Goal: Task Accomplishment & Management: Use online tool/utility

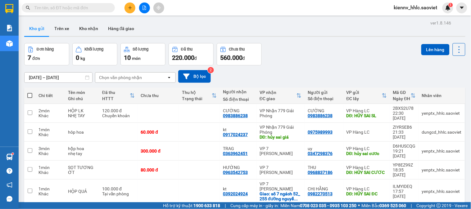
click at [144, 7] on icon "file-add" at bounding box center [144, 8] width 4 height 4
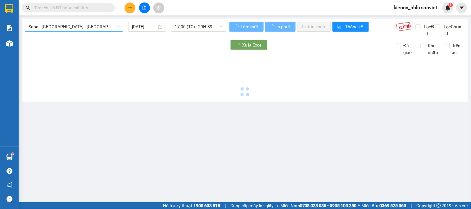
click at [99, 26] on span "Sapa - [GEOGRAPHIC_DATA] - [GEOGRAPHIC_DATA] ([GEOGRAPHIC_DATA])" at bounding box center [74, 26] width 91 height 9
type input "[DATE]"
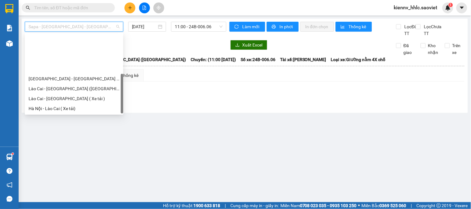
scroll to position [50, 0]
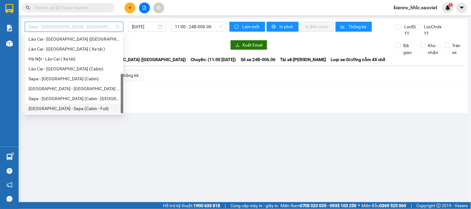
click at [84, 111] on div "[GEOGRAPHIC_DATA] - Sapa (Cabin - Full)" at bounding box center [74, 108] width 91 height 7
type input "[DATE]"
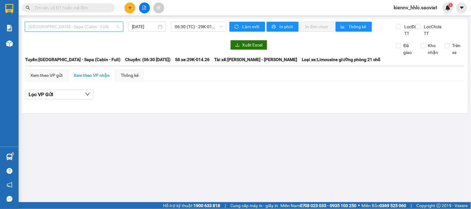
click at [81, 27] on span "[GEOGRAPHIC_DATA] - Sapa (Cabin - Full)" at bounding box center [74, 26] width 91 height 9
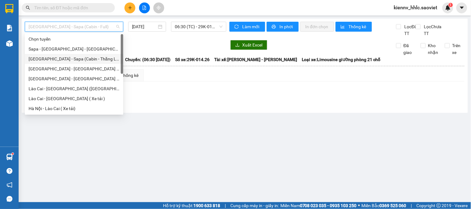
click at [93, 56] on div "[GEOGRAPHIC_DATA] - Sapa (Cabin - Thăng Long)" at bounding box center [74, 59] width 91 height 7
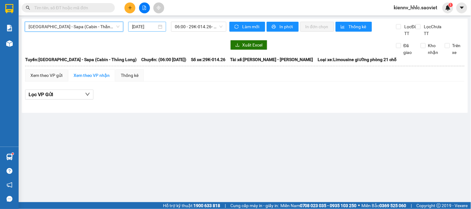
click at [134, 29] on input "[DATE]" at bounding box center [144, 26] width 25 height 7
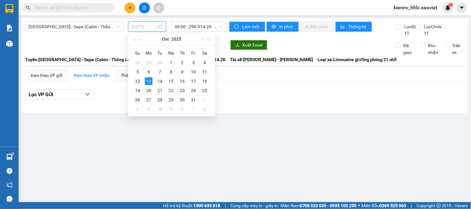
click at [138, 80] on div "12" at bounding box center [137, 81] width 7 height 7
type input "[DATE]"
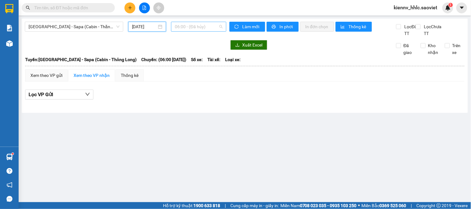
click at [195, 25] on span "06:00 - (Đã hủy)" at bounding box center [199, 26] width 48 height 9
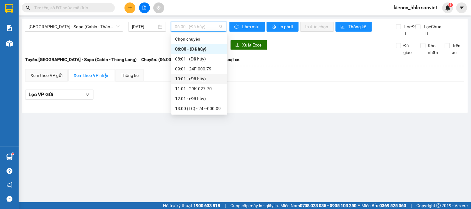
scroll to position [60, 0]
click at [209, 70] on div "21:00 - 29H-999.77" at bounding box center [199, 68] width 48 height 7
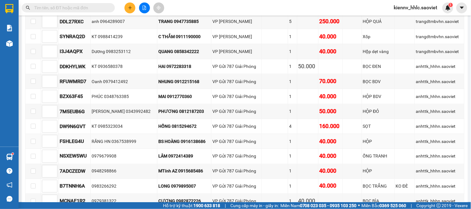
scroll to position [103, 0]
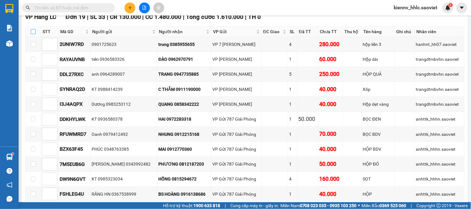
click at [35, 34] on input "checkbox" at bounding box center [33, 31] width 5 height 5
checkbox input "true"
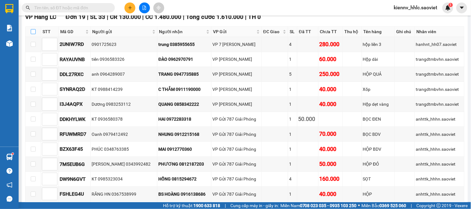
checkbox input "true"
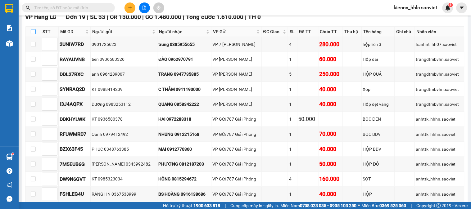
checkbox input "true"
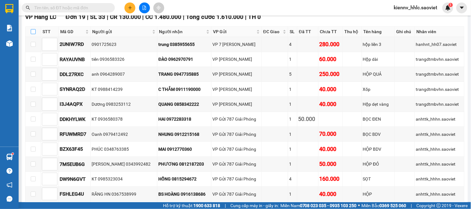
checkbox input "true"
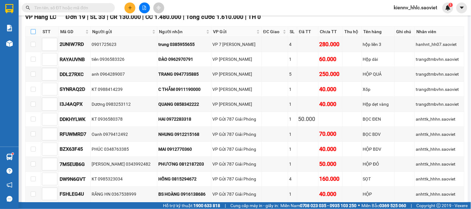
checkbox input "true"
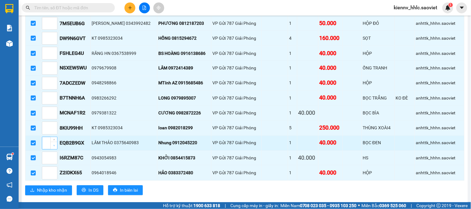
scroll to position [310, 0]
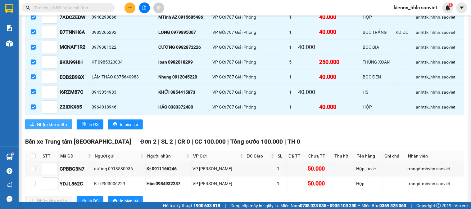
click at [57, 128] on span "Nhập kho nhận" at bounding box center [52, 124] width 30 height 7
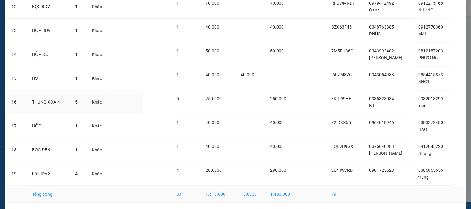
scroll to position [342, 0]
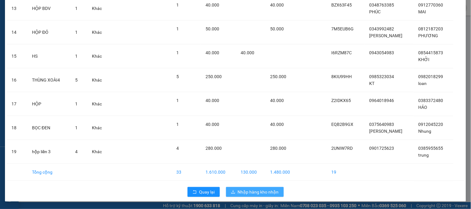
click at [275, 191] on span "Nhập hàng kho nhận" at bounding box center [258, 192] width 41 height 7
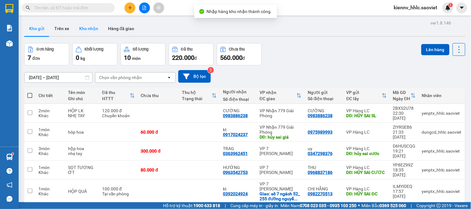
click at [86, 25] on button "Kho nhận" at bounding box center [88, 28] width 29 height 15
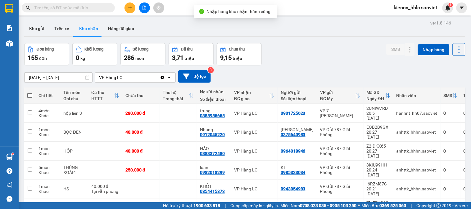
click at [29, 96] on span at bounding box center [29, 95] width 5 height 5
click at [30, 92] on input "checkbox" at bounding box center [30, 92] width 0 height 0
checkbox input "true"
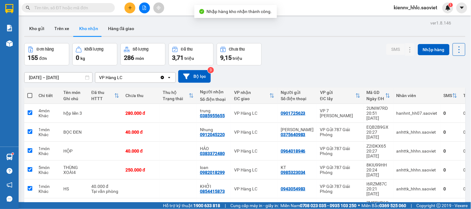
checkbox input "true"
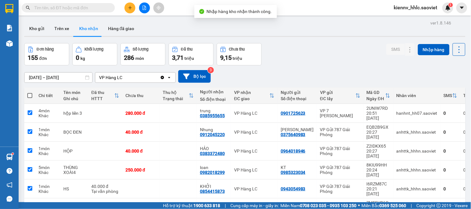
checkbox input "true"
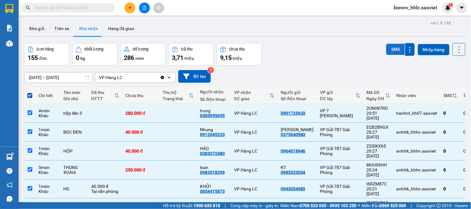
click at [390, 47] on button "SMS" at bounding box center [395, 49] width 19 height 11
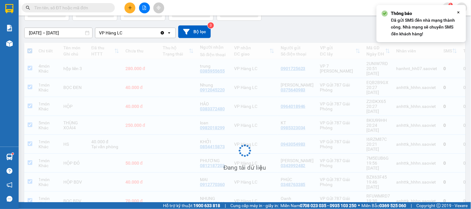
scroll to position [69, 0]
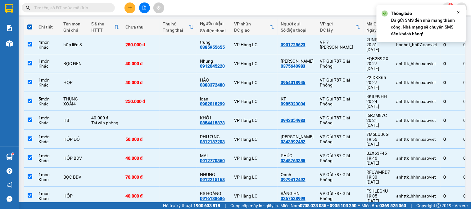
checkbox input "false"
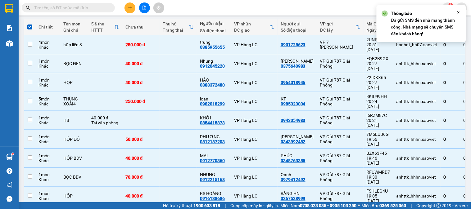
checkbox input "false"
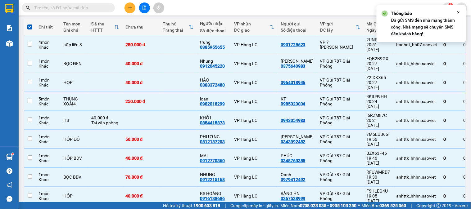
checkbox input "false"
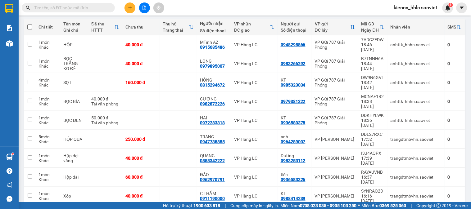
click at [31, 28] on span at bounding box center [29, 27] width 5 height 5
click at [30, 24] on input "checkbox" at bounding box center [30, 24] width 0 height 0
checkbox input "true"
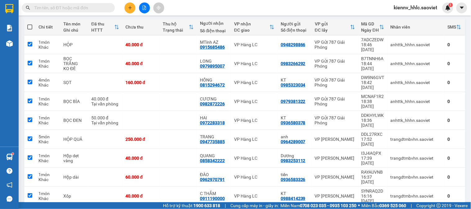
checkbox input "true"
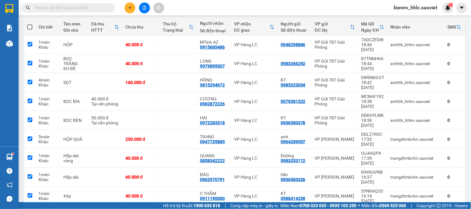
checkbox input "true"
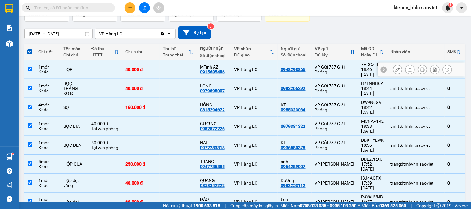
scroll to position [34, 0]
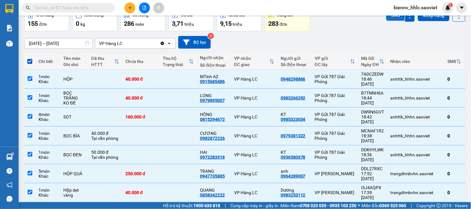
click at [387, 19] on button "SMS" at bounding box center [395, 15] width 19 height 11
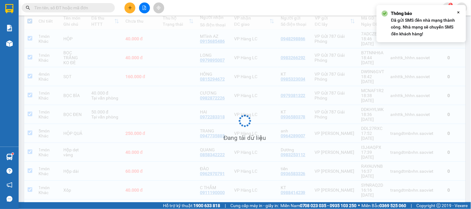
scroll to position [74, 0]
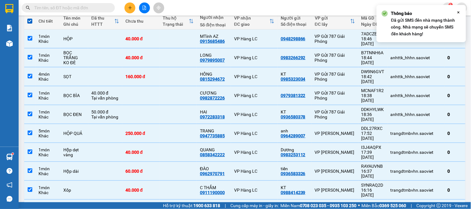
checkbox input "false"
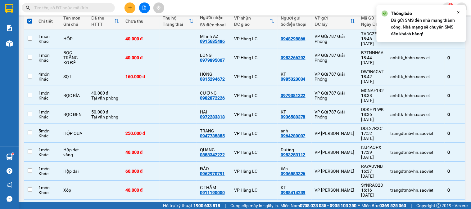
checkbox input "false"
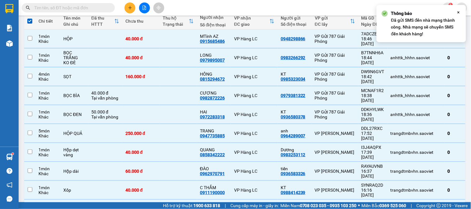
checkbox input "false"
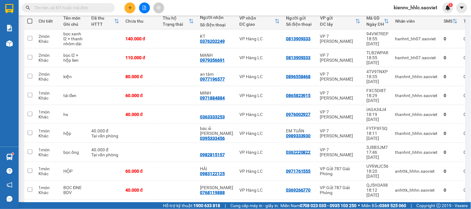
drag, startPoint x: 34, startPoint y: 19, endPoint x: 28, endPoint y: 20, distance: 5.8
click at [33, 19] on th at bounding box center [29, 21] width 11 height 16
click at [28, 20] on span at bounding box center [29, 21] width 5 height 5
click at [30, 18] on input "checkbox" at bounding box center [30, 18] width 0 height 0
checkbox input "true"
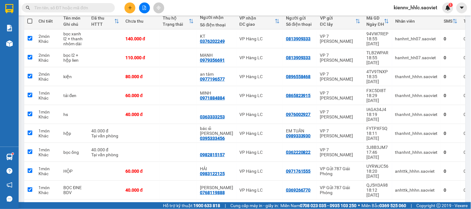
checkbox input "true"
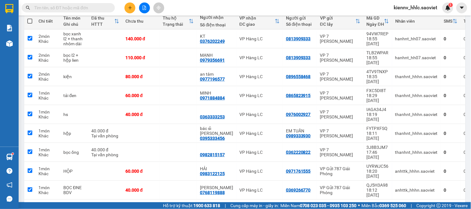
checkbox input "true"
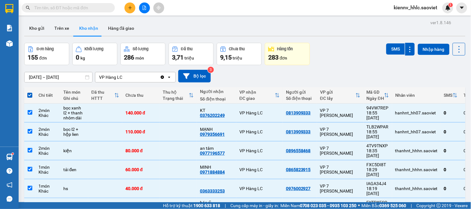
scroll to position [0, 0]
click at [387, 50] on button "SMS" at bounding box center [395, 49] width 19 height 11
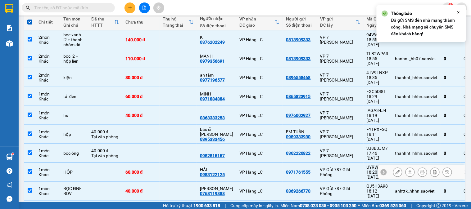
scroll to position [74, 0]
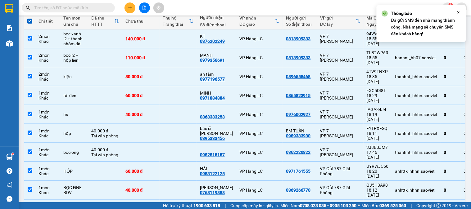
checkbox input "false"
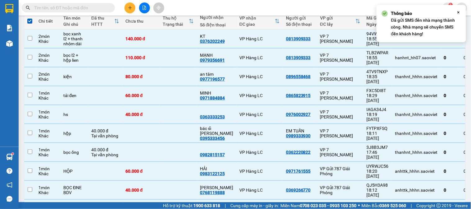
checkbox input "false"
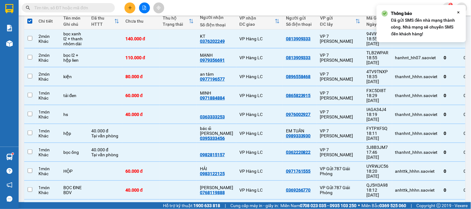
checkbox input "false"
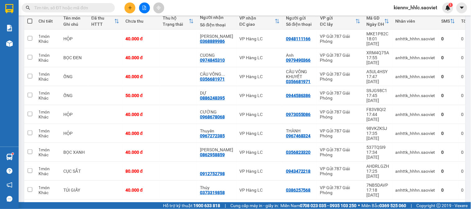
click at [30, 22] on span at bounding box center [29, 21] width 5 height 5
click at [30, 18] on input "checkbox" at bounding box center [30, 18] width 0 height 0
checkbox input "true"
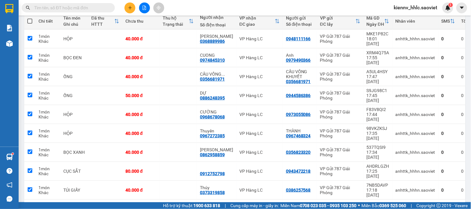
checkbox input "true"
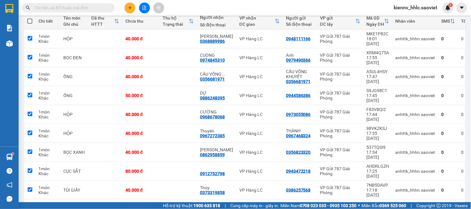
checkbox input "true"
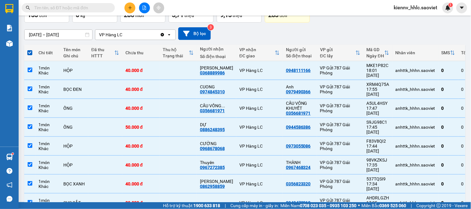
scroll to position [5, 0]
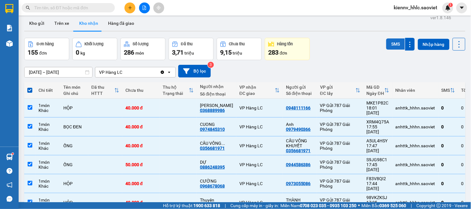
click at [390, 45] on button "SMS" at bounding box center [395, 43] width 19 height 11
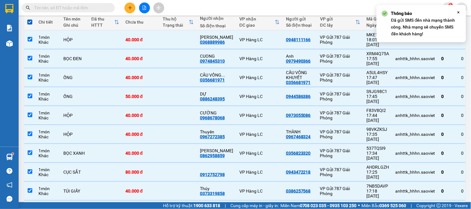
scroll to position [74, 0]
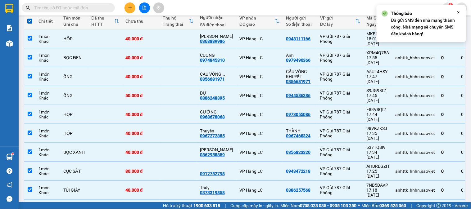
checkbox input "false"
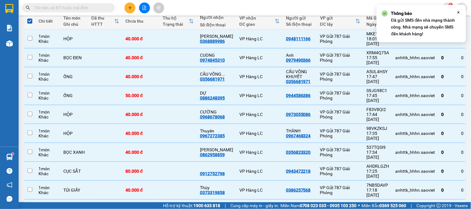
checkbox input "false"
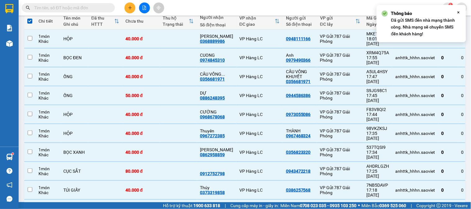
checkbox input "false"
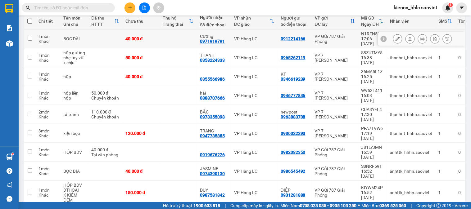
click at [168, 38] on td at bounding box center [178, 38] width 37 height 19
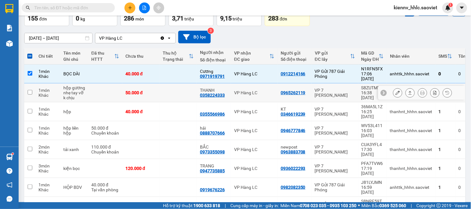
scroll to position [0, 0]
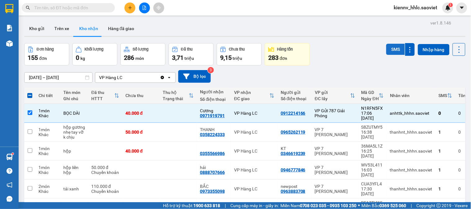
click at [387, 44] on button "SMS" at bounding box center [395, 49] width 19 height 11
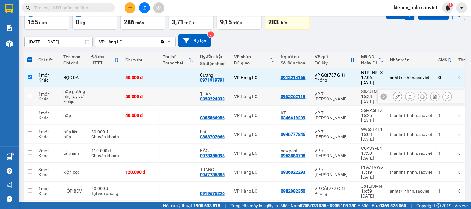
scroll to position [84, 0]
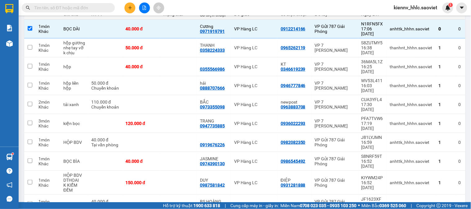
checkbox input "false"
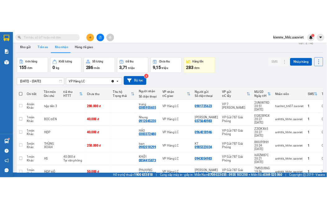
scroll to position [0, 0]
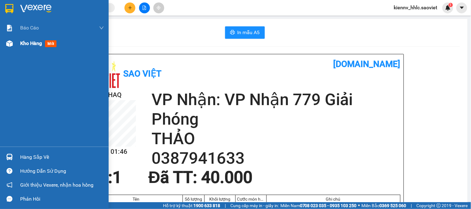
click at [24, 48] on div "Kho hàng mới" at bounding box center [62, 44] width 84 height 16
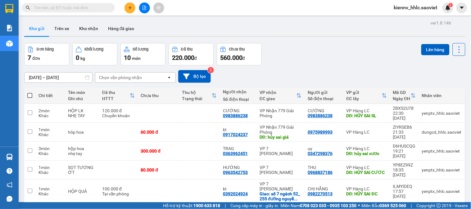
click at [145, 6] on icon "file-add" at bounding box center [144, 8] width 4 height 4
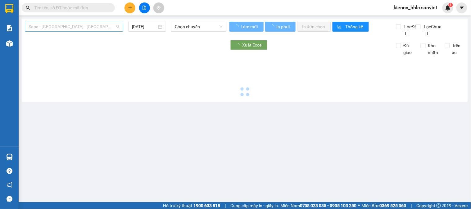
click at [90, 24] on span "Sapa - [GEOGRAPHIC_DATA] - [GEOGRAPHIC_DATA] ([GEOGRAPHIC_DATA])" at bounding box center [74, 26] width 91 height 9
type input "[DATE]"
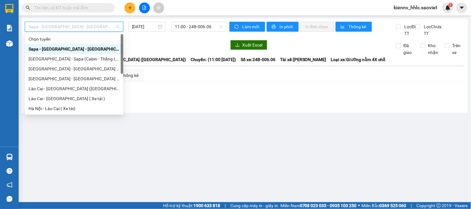
click at [81, 75] on div "[GEOGRAPHIC_DATA] - [GEOGRAPHIC_DATA] ([GEOGRAPHIC_DATA])" at bounding box center [74, 78] width 91 height 7
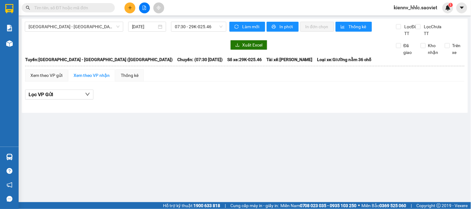
click at [160, 21] on div "[GEOGRAPHIC_DATA] - [GEOGRAPHIC_DATA] (Giường) [DATE] 07:30 - 29K-025.46 Làm mớ…" at bounding box center [245, 66] width 446 height 94
click at [157, 27] on div "[DATE]" at bounding box center [147, 26] width 31 height 7
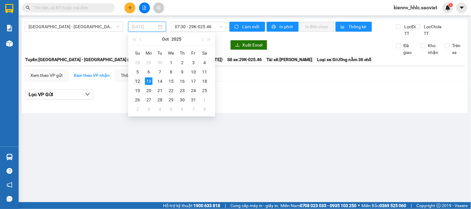
click at [137, 81] on div "12" at bounding box center [137, 81] width 7 height 7
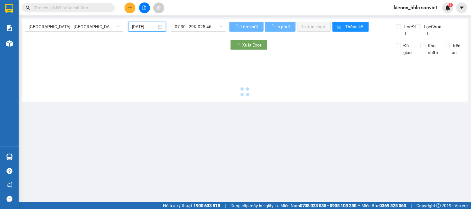
type input "[DATE]"
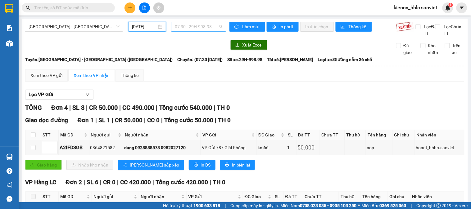
click at [208, 25] on span "07:30 - 29H-998.98" at bounding box center [199, 26] width 48 height 9
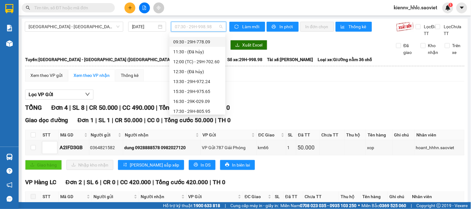
scroll to position [60, 0]
click at [206, 97] on div "20:30 - 29K-029.57" at bounding box center [197, 98] width 48 height 7
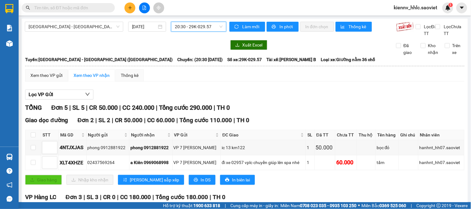
scroll to position [99, 0]
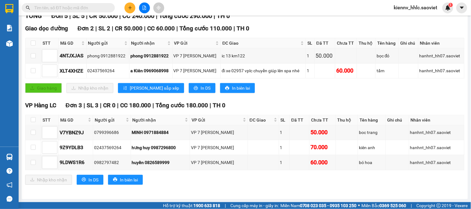
click at [71, 7] on input "text" at bounding box center [70, 7] width 73 height 7
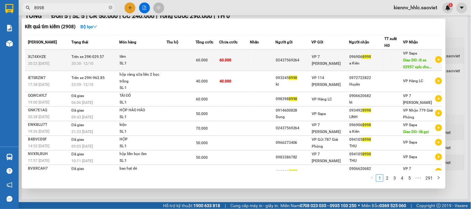
type input "8998"
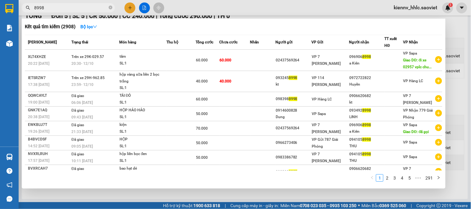
click at [159, 65] on div "SL: 1" at bounding box center [142, 63] width 47 height 7
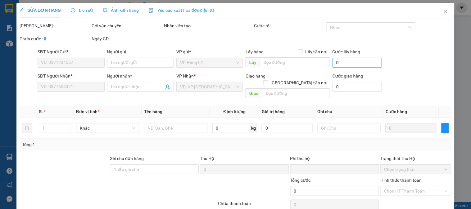
type input "02437569264"
type input "0969068998"
type input "a Kiên"
type input "đi xe 02957 vplc chuyển giúp lên spa nhé"
type input "0"
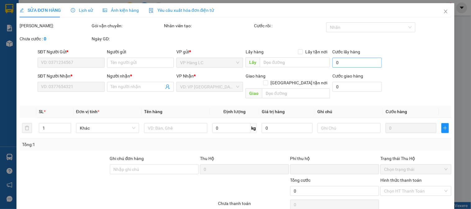
type input "60.000"
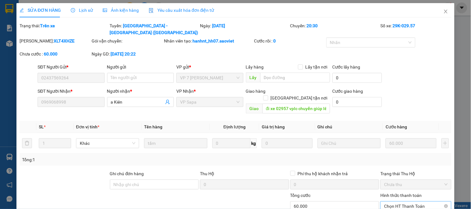
scroll to position [30, 0]
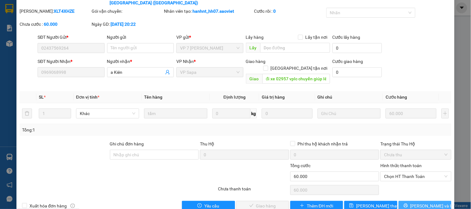
click at [418, 203] on span "[PERSON_NAME] và In" at bounding box center [431, 206] width 43 height 7
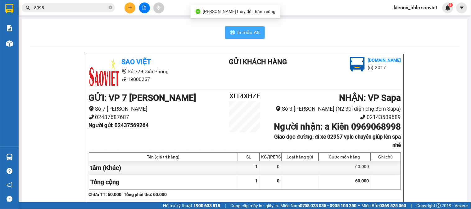
click at [251, 37] on button "In mẫu A5" at bounding box center [245, 32] width 40 height 12
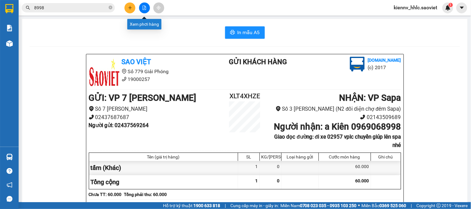
click at [144, 6] on icon "file-add" at bounding box center [144, 8] width 3 height 4
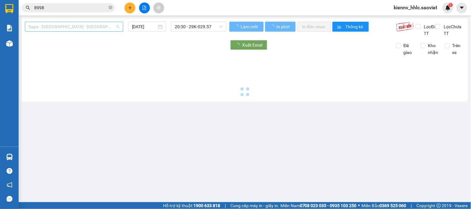
click at [97, 25] on span "Sapa - [GEOGRAPHIC_DATA] - [GEOGRAPHIC_DATA] ([GEOGRAPHIC_DATA])" at bounding box center [74, 26] width 91 height 9
type input "[DATE]"
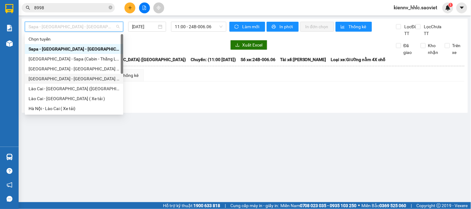
click at [85, 76] on div "[GEOGRAPHIC_DATA] - [GEOGRAPHIC_DATA] ([GEOGRAPHIC_DATA])" at bounding box center [74, 78] width 91 height 7
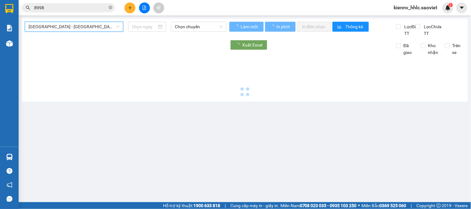
type input "[DATE]"
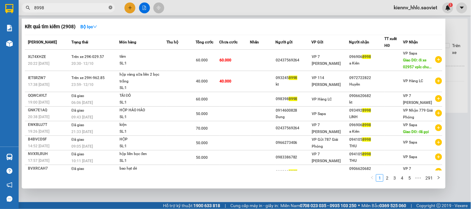
click at [110, 7] on icon "close-circle" at bounding box center [111, 8] width 4 height 4
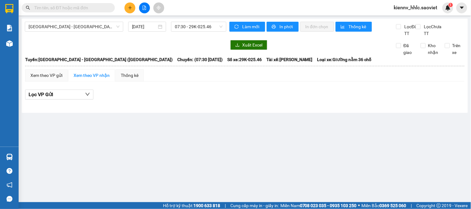
click at [148, 32] on div "[GEOGRAPHIC_DATA] - [GEOGRAPHIC_DATA] (Giường) [DATE] 07:30 - 29K-025.46" at bounding box center [125, 29] width 201 height 15
click at [148, 29] on input "[DATE]" at bounding box center [144, 26] width 25 height 7
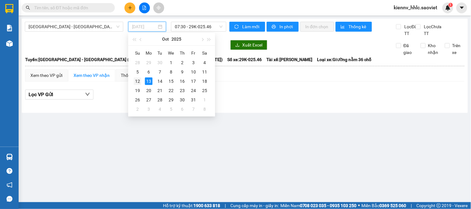
click at [138, 79] on div "12" at bounding box center [137, 81] width 7 height 7
type input "[DATE]"
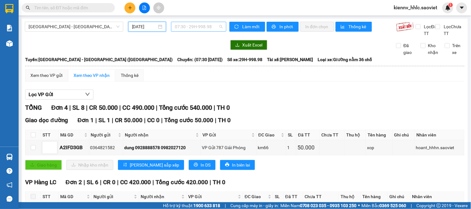
click at [193, 31] on span "07:30 - 29H-998.98" at bounding box center [199, 26] width 48 height 9
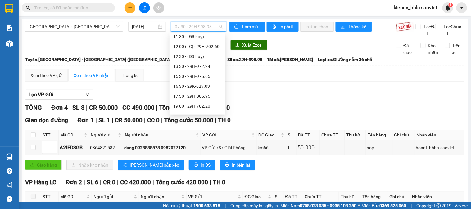
scroll to position [60, 0]
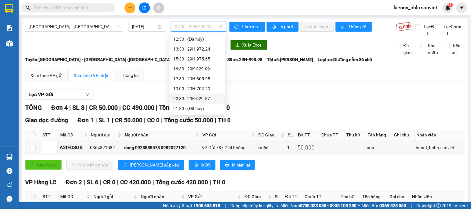
click at [209, 99] on div "20:30 - 29K-029.57" at bounding box center [197, 98] width 48 height 7
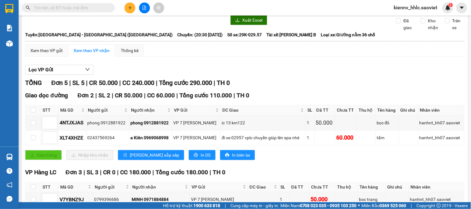
scroll to position [99, 0]
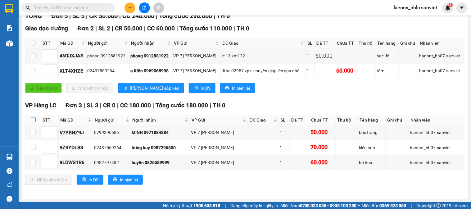
click at [34, 119] on input "checkbox" at bounding box center [33, 119] width 5 height 5
checkbox input "true"
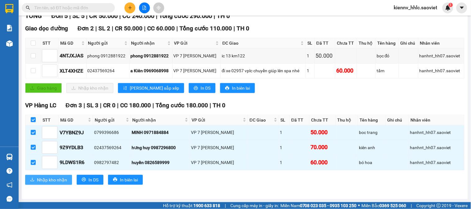
click at [67, 176] on button "Nhập kho nhận" at bounding box center [48, 180] width 47 height 10
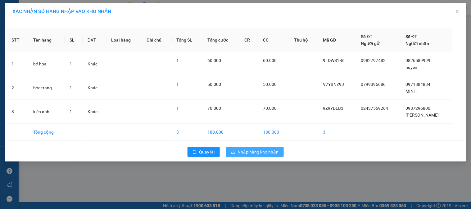
click at [251, 150] on span "Nhập hàng kho nhận" at bounding box center [258, 152] width 41 height 7
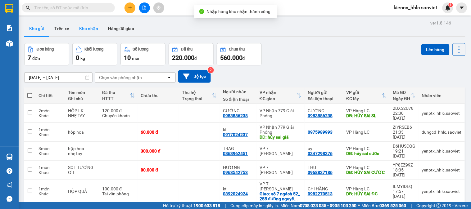
click at [83, 32] on button "Kho nhận" at bounding box center [88, 28] width 29 height 15
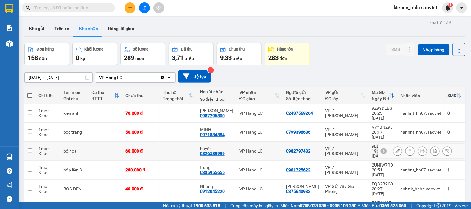
drag, startPoint x: 184, startPoint y: 141, endPoint x: 168, endPoint y: 116, distance: 29.9
click at [182, 142] on td at bounding box center [178, 151] width 37 height 19
checkbox input "true"
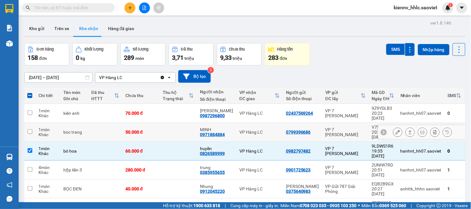
click at [169, 123] on td at bounding box center [178, 132] width 37 height 19
checkbox input "true"
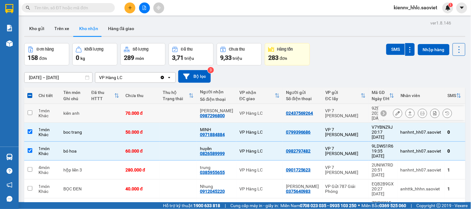
click at [165, 112] on td at bounding box center [178, 113] width 37 height 19
checkbox input "true"
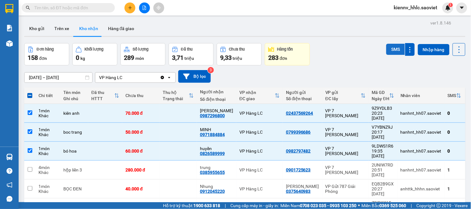
click at [386, 46] on button "SMS" at bounding box center [395, 49] width 19 height 11
click at [98, 7] on input "text" at bounding box center [70, 7] width 73 height 7
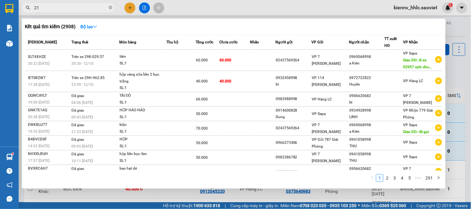
type input "218"
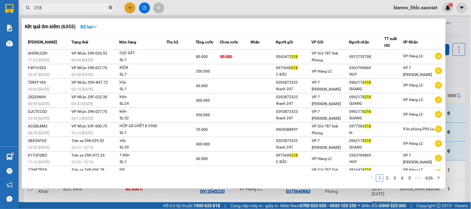
click at [110, 8] on icon "close-circle" at bounding box center [111, 8] width 4 height 4
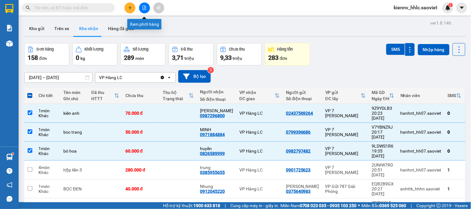
click at [146, 4] on button at bounding box center [144, 7] width 11 height 11
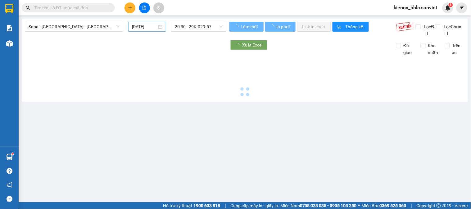
type input "[DATE]"
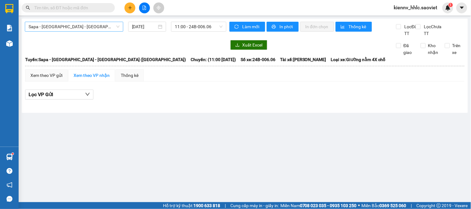
click at [51, 22] on span "Sapa - [GEOGRAPHIC_DATA] - [GEOGRAPHIC_DATA] ([GEOGRAPHIC_DATA])" at bounding box center [74, 26] width 91 height 9
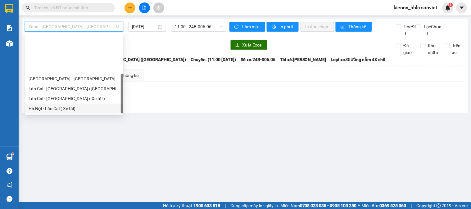
scroll to position [50, 0]
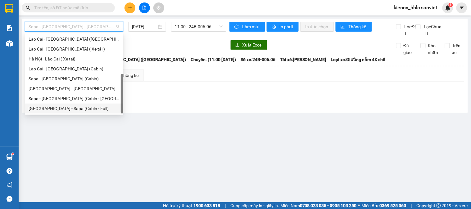
click at [75, 107] on div "[GEOGRAPHIC_DATA] - Sapa (Cabin - Full)" at bounding box center [74, 108] width 91 height 7
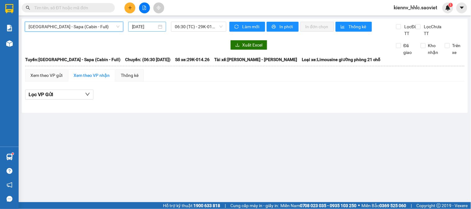
click at [146, 24] on input "[DATE]" at bounding box center [144, 26] width 25 height 7
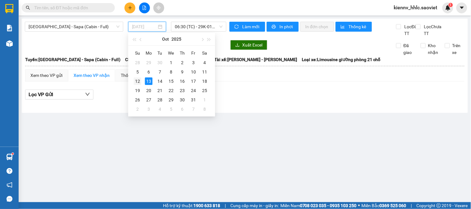
click at [138, 80] on div "12" at bounding box center [137, 81] width 7 height 7
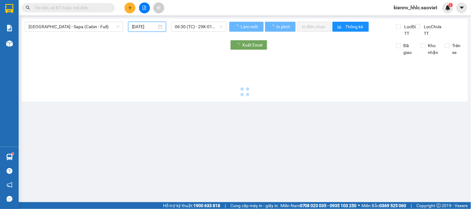
type input "[DATE]"
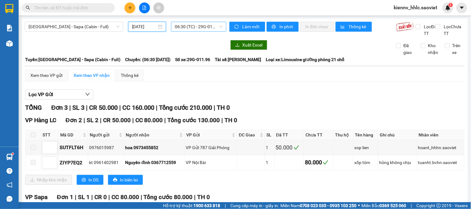
click at [191, 29] on span "06:30 (TC) - 29G-011.96" at bounding box center [199, 26] width 48 height 9
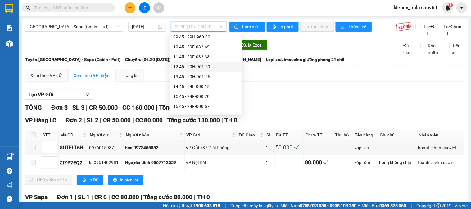
scroll to position [109, 0]
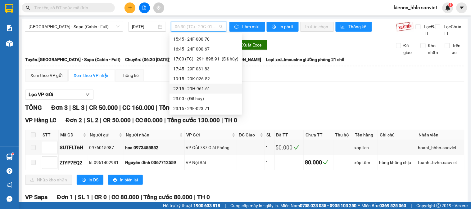
click at [193, 86] on div "22:15 - 29H-961.61" at bounding box center [205, 88] width 65 height 7
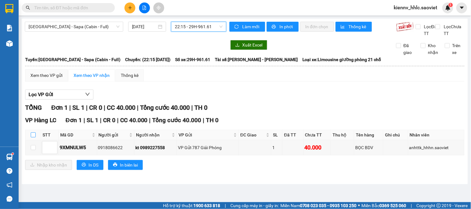
click at [32, 137] on input "checkbox" at bounding box center [33, 135] width 5 height 5
checkbox input "true"
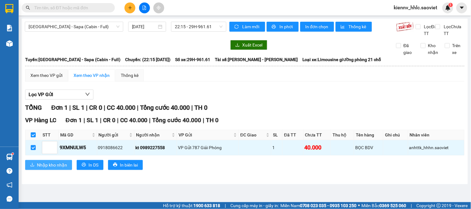
click at [43, 169] on span "Nhập kho nhận" at bounding box center [52, 165] width 30 height 7
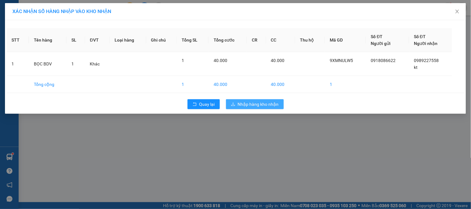
click at [266, 104] on span "Nhập hàng kho nhận" at bounding box center [258, 104] width 41 height 7
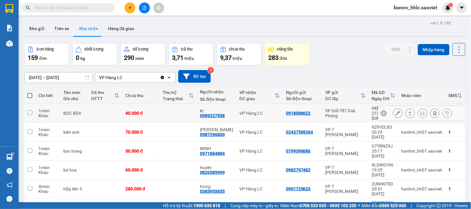
click at [160, 115] on td at bounding box center [178, 113] width 37 height 19
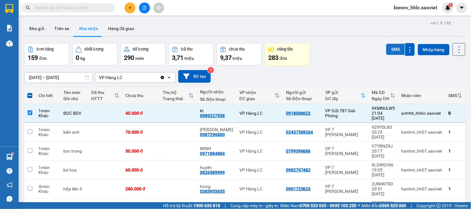
click at [392, 45] on button "SMS" at bounding box center [395, 49] width 19 height 11
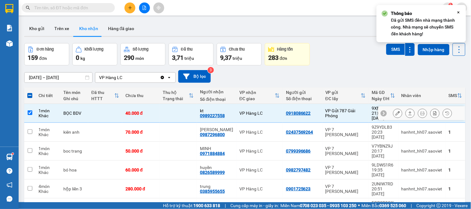
click at [191, 107] on td at bounding box center [178, 113] width 37 height 19
checkbox input "false"
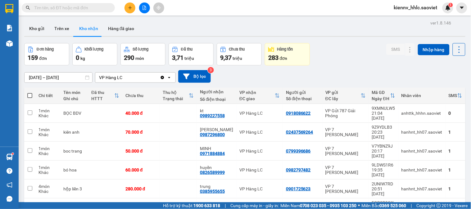
click at [145, 10] on button at bounding box center [144, 7] width 11 height 11
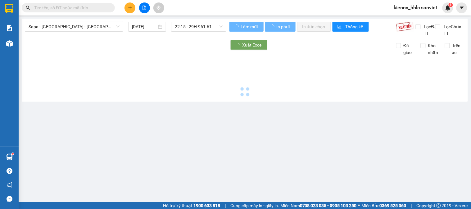
type input "[DATE]"
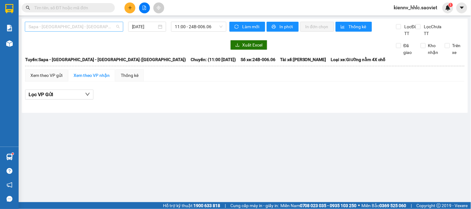
click at [73, 25] on span "Sapa - [GEOGRAPHIC_DATA] - [GEOGRAPHIC_DATA] ([GEOGRAPHIC_DATA])" at bounding box center [74, 26] width 91 height 9
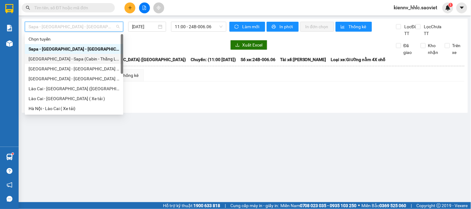
click at [69, 61] on div "[GEOGRAPHIC_DATA] - Sapa (Cabin - Thăng Long)" at bounding box center [74, 59] width 91 height 7
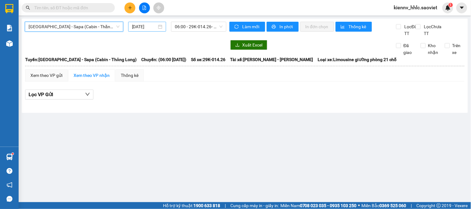
click at [152, 27] on input "[DATE]" at bounding box center [144, 26] width 25 height 7
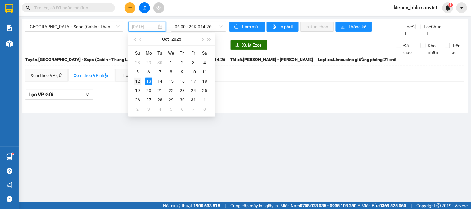
click at [137, 81] on div "12" at bounding box center [137, 81] width 7 height 7
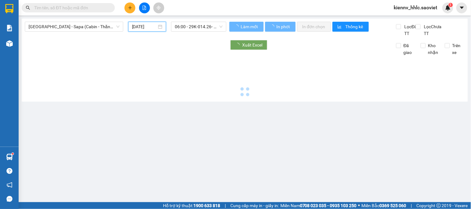
type input "[DATE]"
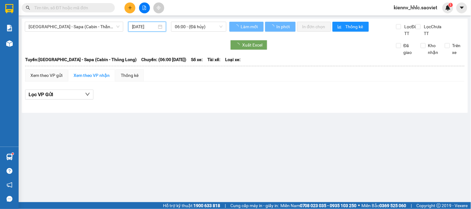
click at [200, 21] on div "[GEOGRAPHIC_DATA] - [GEOGRAPHIC_DATA] (Cabin - Thăng Long) [DATE] 06:00 - (Đã h…" at bounding box center [245, 66] width 446 height 94
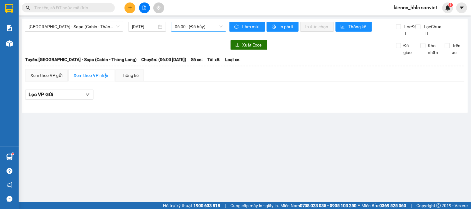
click at [196, 30] on span "06:00 - (Đã hủy)" at bounding box center [199, 26] width 48 height 9
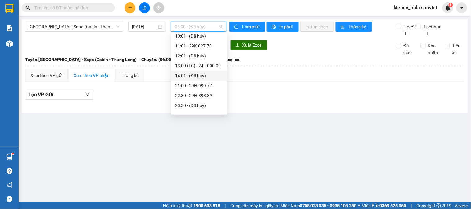
scroll to position [60, 0]
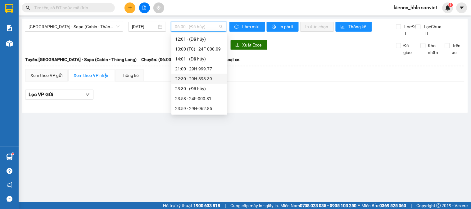
click at [204, 76] on div "22:30 - 29H-898.39" at bounding box center [199, 78] width 48 height 7
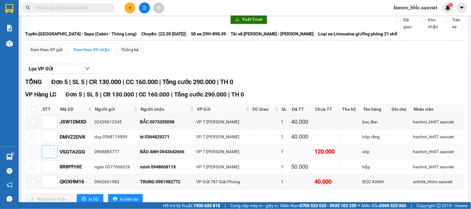
scroll to position [52, 0]
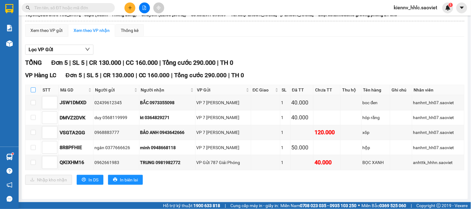
click at [32, 89] on input "checkbox" at bounding box center [33, 90] width 5 height 5
checkbox input "true"
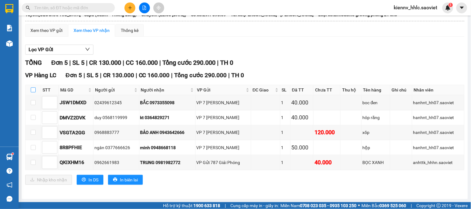
checkbox input "true"
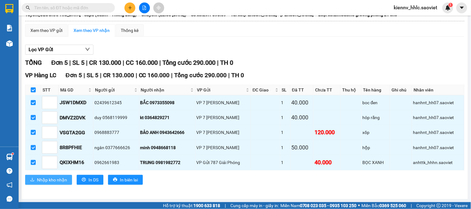
click at [63, 179] on span "Nhập kho nhận" at bounding box center [52, 180] width 30 height 7
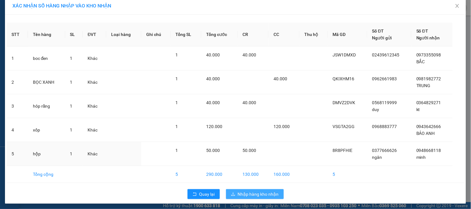
scroll to position [7, 0]
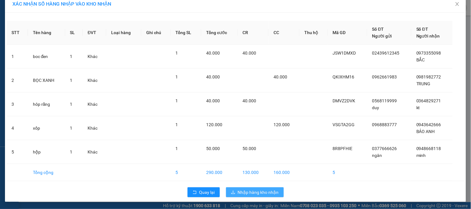
click at [259, 189] on span "Nhập hàng kho nhận" at bounding box center [258, 192] width 41 height 7
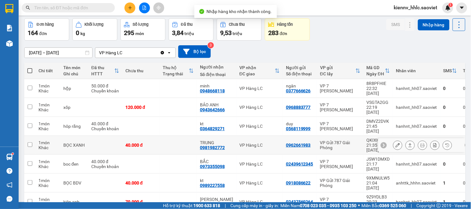
scroll to position [34, 0]
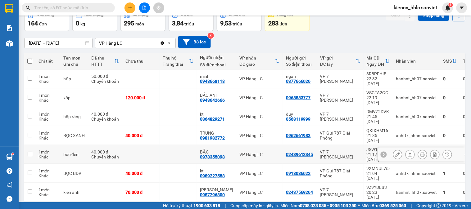
click at [178, 145] on td at bounding box center [178, 154] width 37 height 19
checkbox input "true"
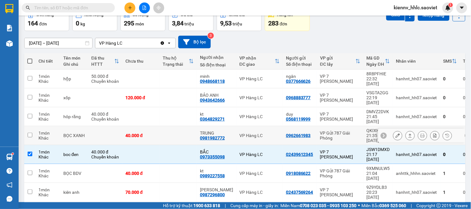
click at [181, 126] on td at bounding box center [178, 135] width 37 height 19
checkbox input "true"
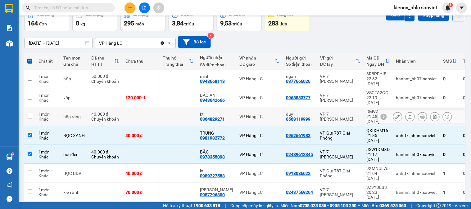
click at [181, 107] on td at bounding box center [178, 116] width 37 height 19
checkbox input "true"
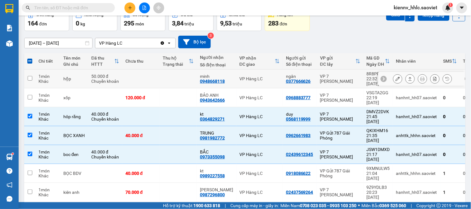
click at [182, 80] on td at bounding box center [178, 79] width 37 height 19
checkbox input "true"
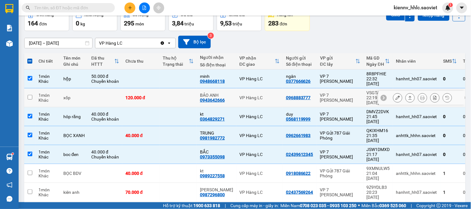
click at [178, 90] on td at bounding box center [178, 97] width 37 height 19
checkbox input "true"
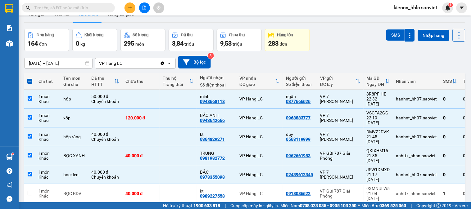
scroll to position [0, 0]
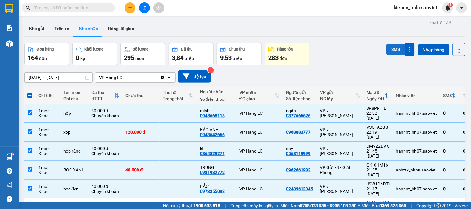
click at [386, 51] on button "SMS" at bounding box center [395, 49] width 19 height 11
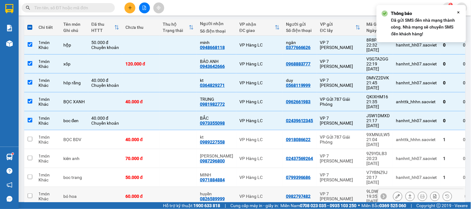
scroll to position [70, 0]
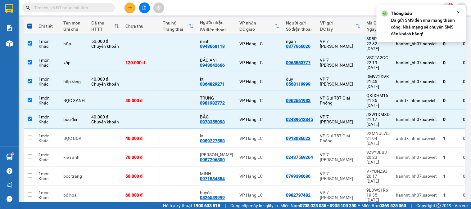
checkbox input "false"
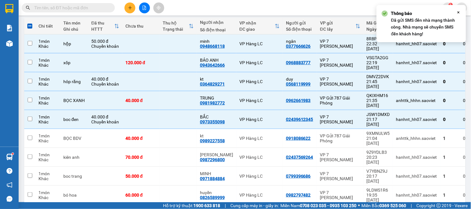
checkbox input "false"
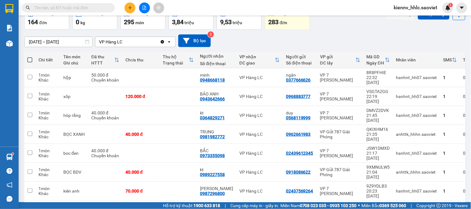
scroll to position [0, 0]
